Goal: Task Accomplishment & Management: Manage account settings

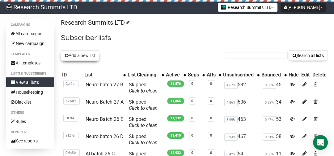
click at [82, 56] on button "Add a new list" at bounding box center [80, 55] width 38 height 10
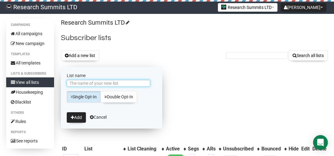
click at [106, 81] on input "List name" at bounding box center [108, 83] width 83 height 7
type input "Neuro batch 26 C"
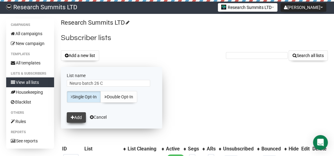
click at [76, 116] on button "Add" at bounding box center [76, 117] width 19 height 10
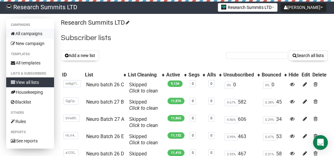
click at [27, 31] on link "All campaigns" at bounding box center [30, 34] width 48 height 10
